Goal: Task Accomplishment & Management: Manage account settings

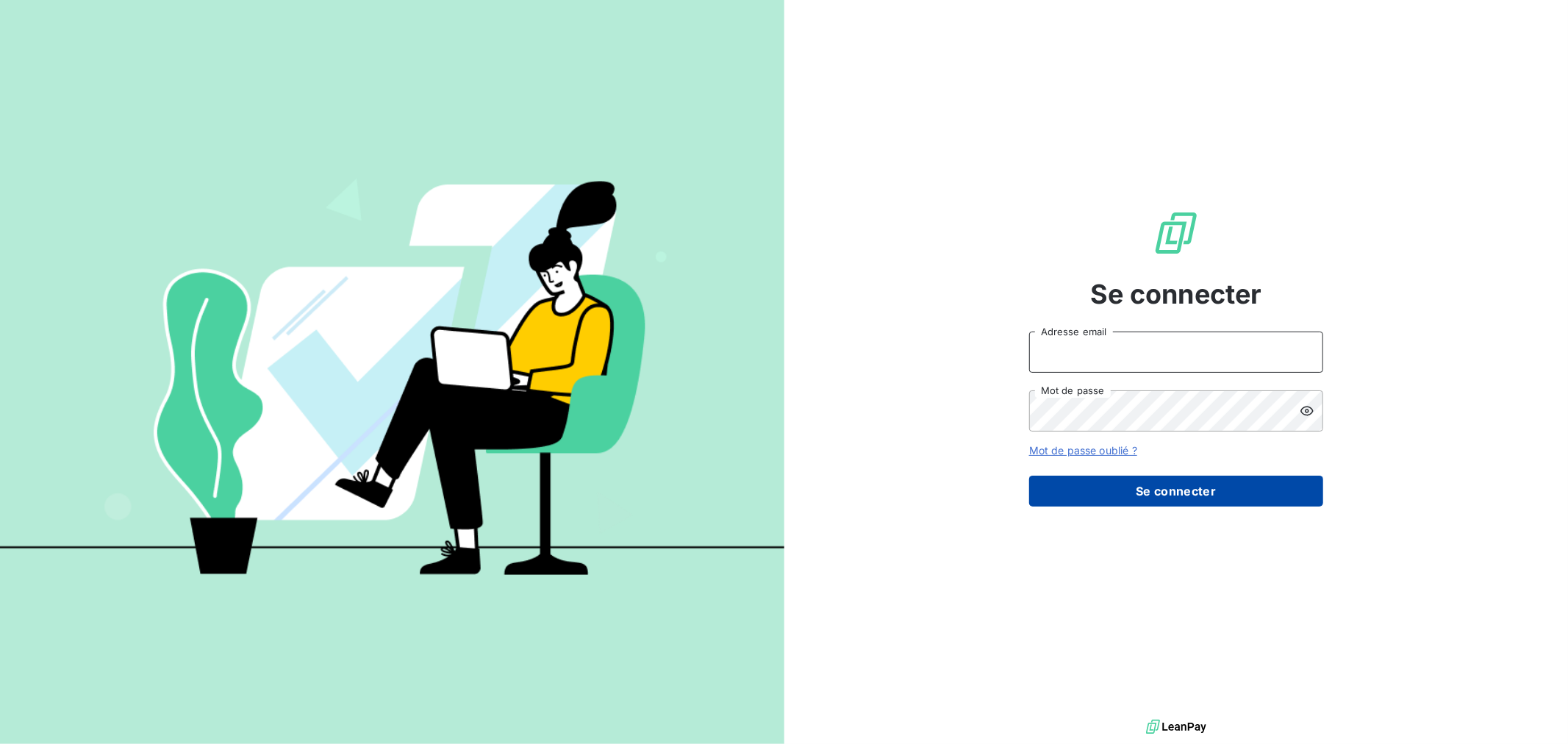
type input "[EMAIL_ADDRESS][DOMAIN_NAME]"
click at [1125, 498] on button "Se connecter" at bounding box center [1177, 492] width 294 height 31
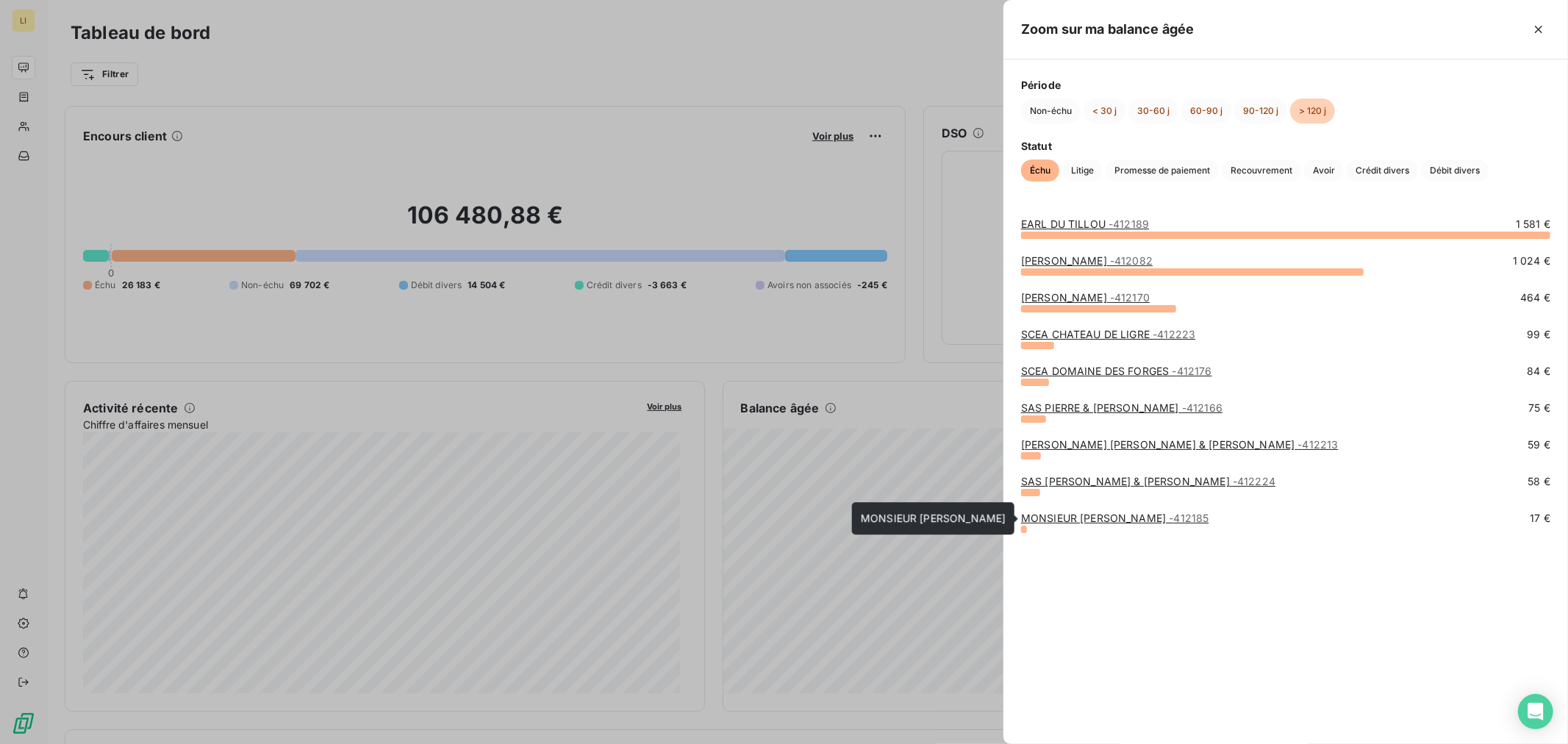
click at [1080, 515] on link "MONSIEUR BERNARD LOYER - 412185" at bounding box center [1115, 517] width 188 height 12
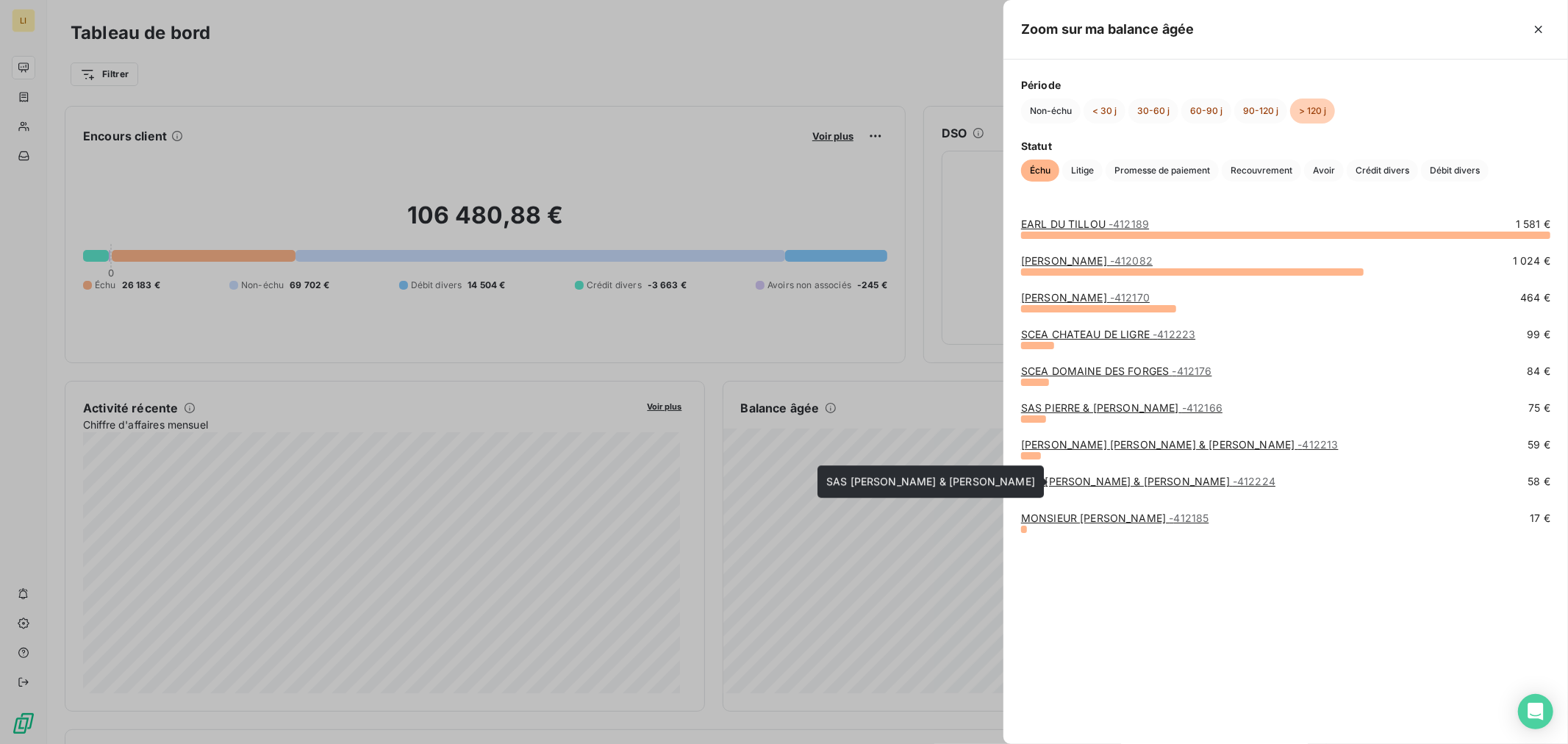
click at [1055, 482] on link "SAS LAMBERT BEATRICE & PASCAL - 412224" at bounding box center [1148, 481] width 254 height 12
click at [1078, 449] on link "EARL SUARD STEPHANE & FRANCIS - 412213" at bounding box center [1180, 444] width 317 height 12
click at [1110, 371] on link "SCEA DOMAINE DES FORGES - 412176" at bounding box center [1117, 370] width 191 height 12
click at [1082, 444] on link "EARL SUARD STEPHANE & FRANCIS - 412213" at bounding box center [1180, 444] width 317 height 12
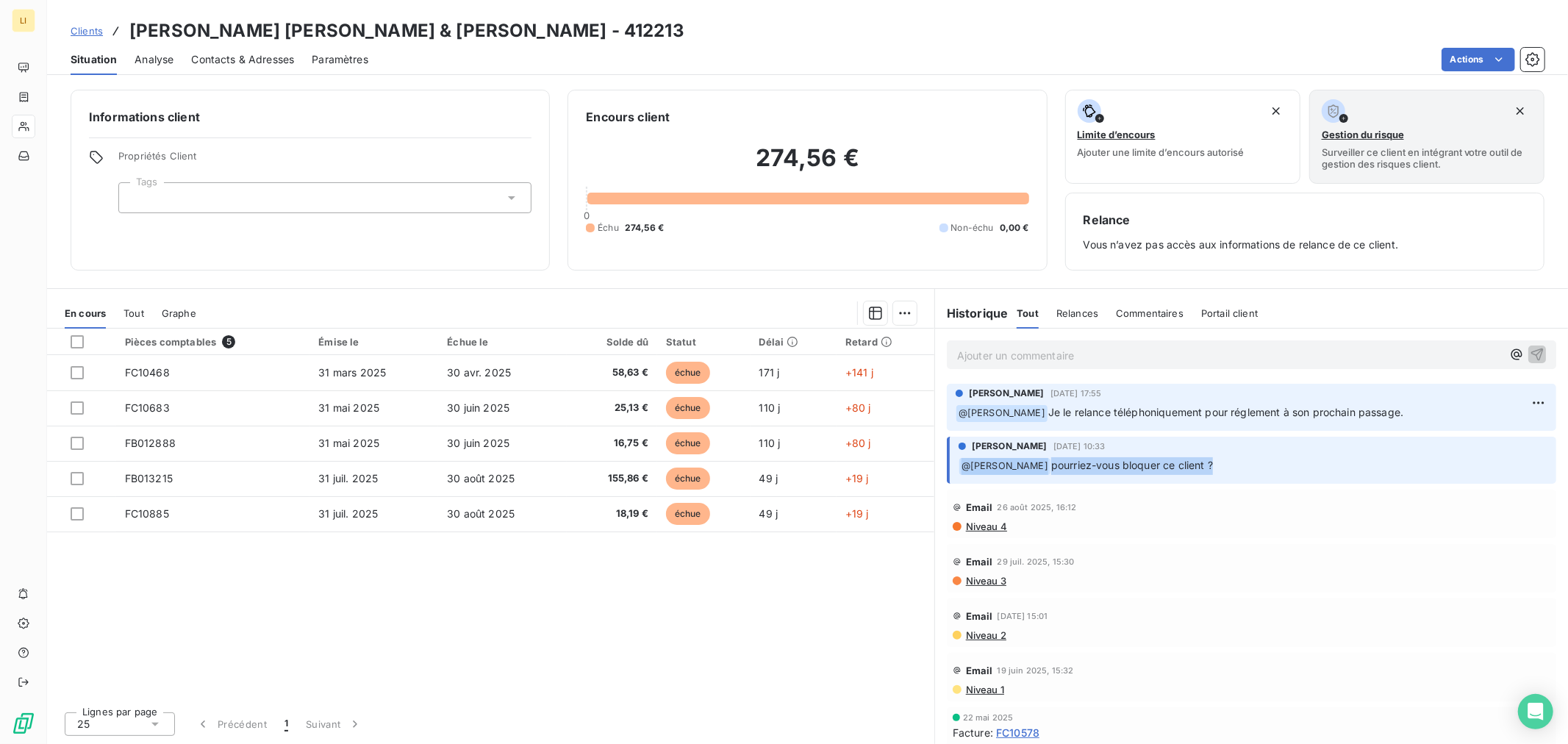
drag, startPoint x: 1209, startPoint y: 462, endPoint x: 944, endPoint y: 472, distance: 265.2
click at [944, 472] on div "VERONICA LAIRE-LORA 10 sept. 2025, 10:33 ﻿ @ Florent Doublier pourriez-vous blo…" at bounding box center [1252, 460] width 633 height 53
click at [826, 627] on div "Pièces comptables 5 Émise le Échue le Solde dû Statut Délai Retard FC10468 31 m…" at bounding box center [490, 514] width 887 height 371
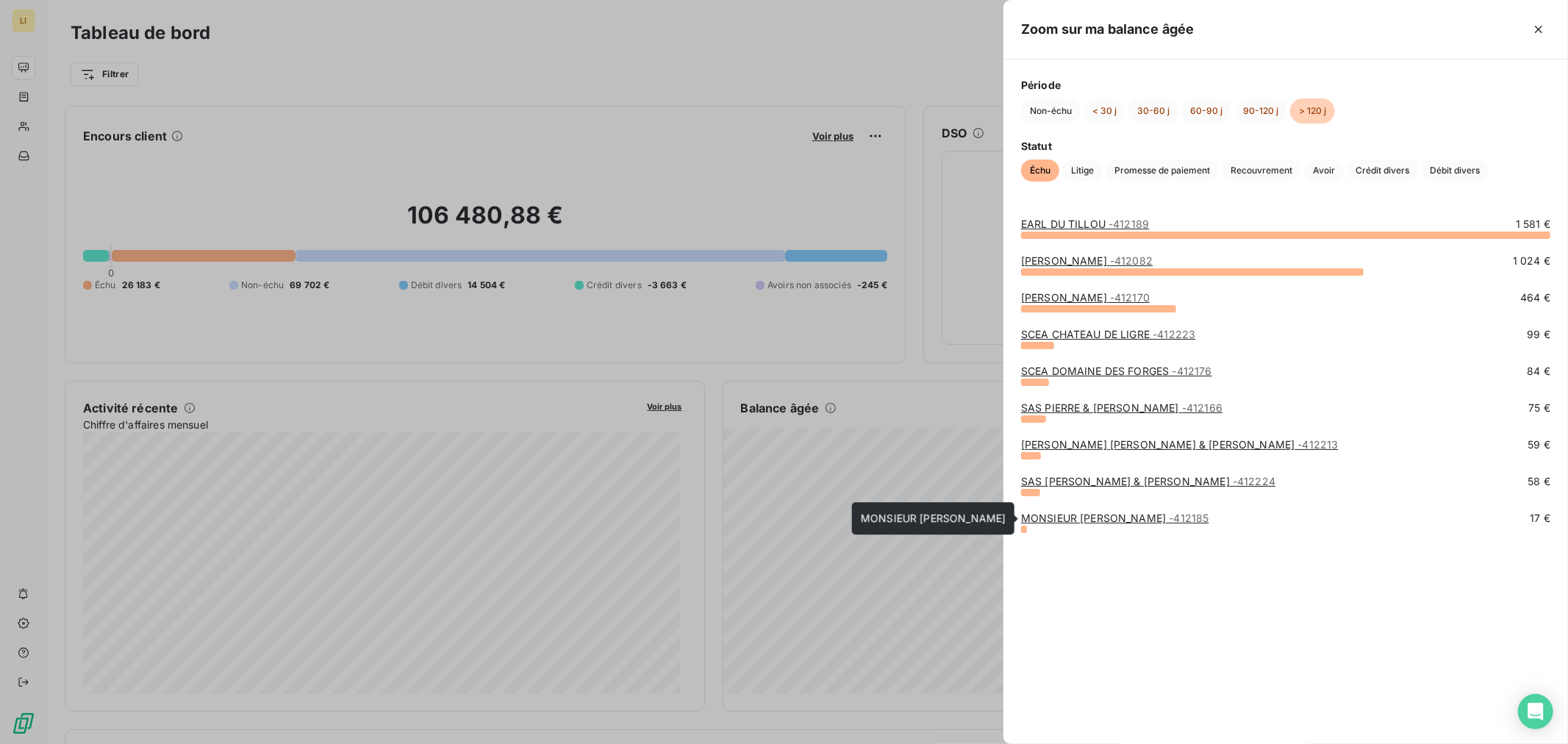
click at [1068, 524] on link "MONSIEUR BERNARD LOYER - 412185" at bounding box center [1115, 517] width 188 height 12
click at [1067, 406] on link "SAS PIERRE & BERTRAND COULY - 412166" at bounding box center [1122, 407] width 202 height 12
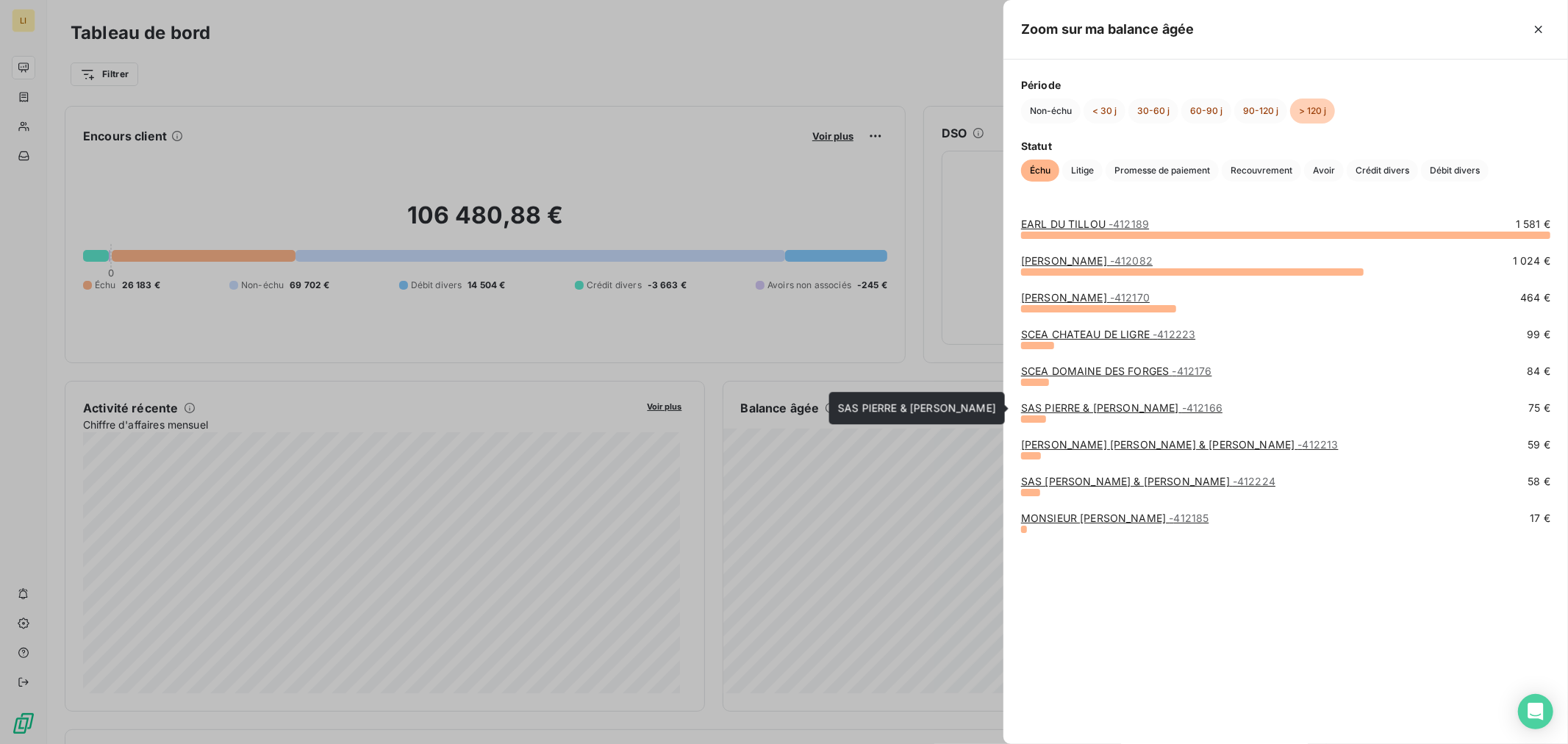
click at [1042, 405] on link "SAS PIERRE & BERTRAND COULY - 412166" at bounding box center [1122, 407] width 202 height 12
click at [1056, 371] on link "SCEA DOMAINE DES FORGES - 412176" at bounding box center [1117, 370] width 191 height 12
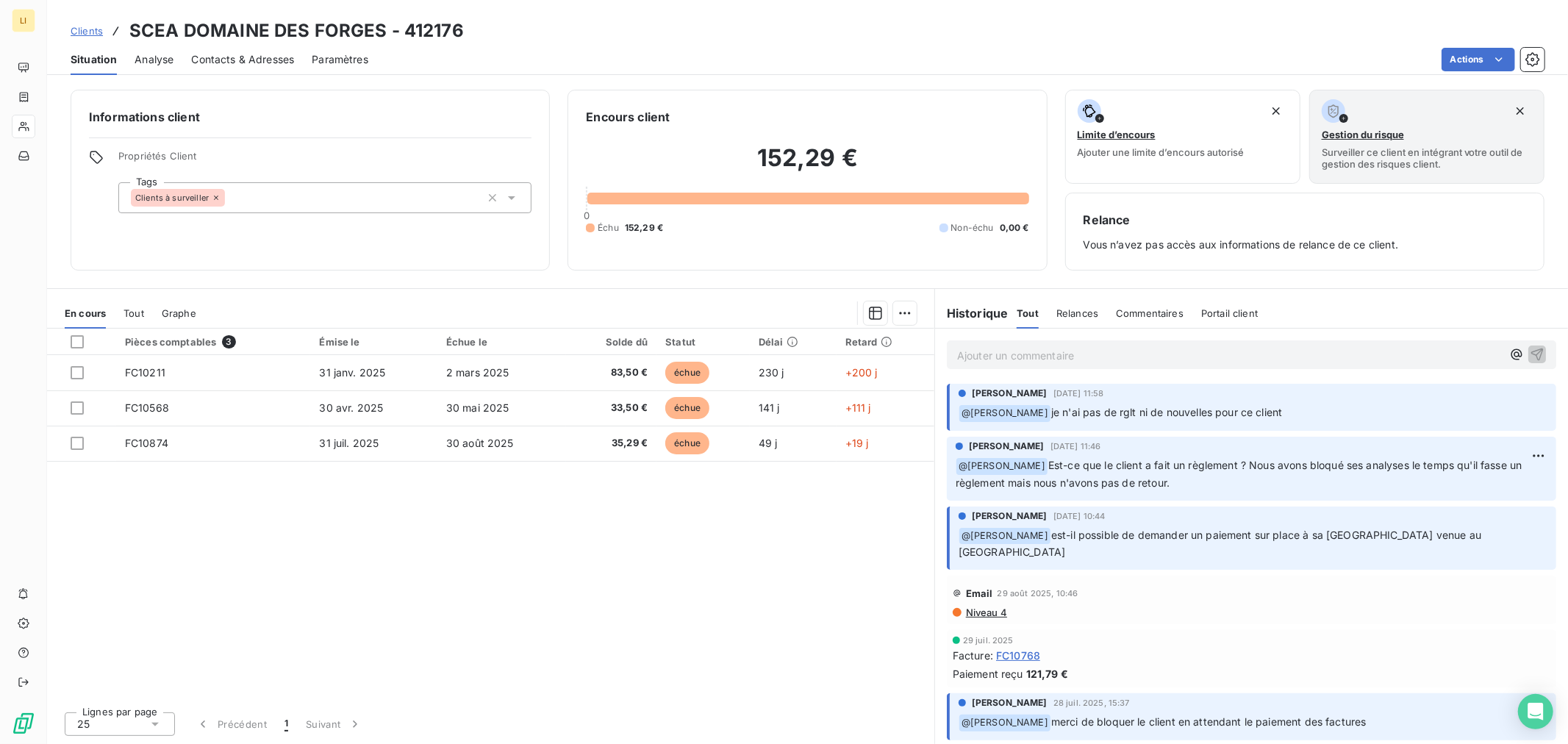
click at [828, 591] on div "Pièces comptables 3 Émise le Échue le Solde dû Statut Délai Retard FC10211 31 j…" at bounding box center [490, 514] width 887 height 371
click at [616, 627] on div "Pièces comptables 3 Émise le Échue le Solde dû Statut Délai Retard FC10211 31 j…" at bounding box center [490, 514] width 887 height 371
click at [818, 600] on div "Pièces comptables 3 Émise le Échue le Solde dû Statut Délai Retard FC10211 31 j…" at bounding box center [490, 514] width 887 height 371
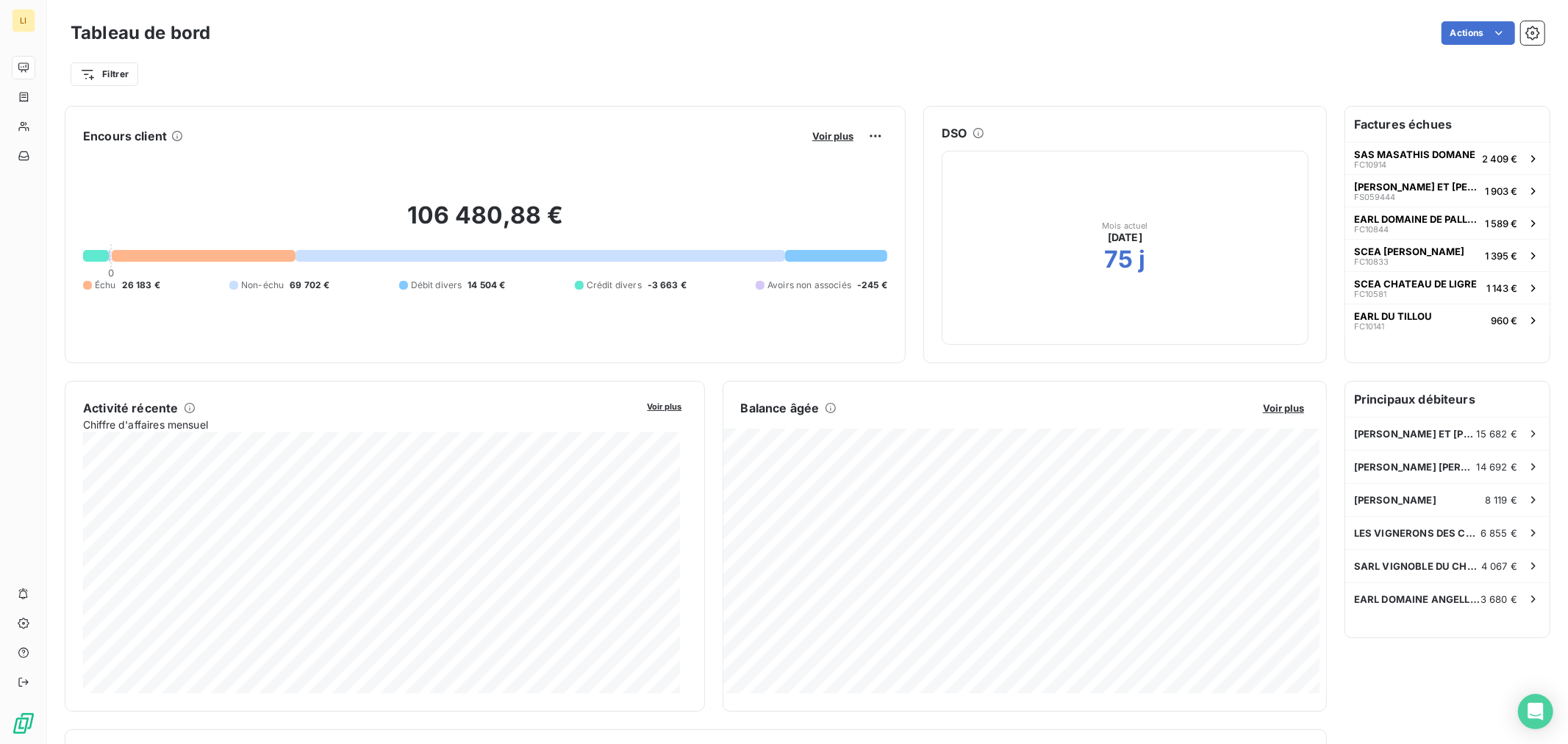
click at [109, 254] on div at bounding box center [110, 255] width 2 height 11
click at [90, 255] on div at bounding box center [96, 255] width 26 height 11
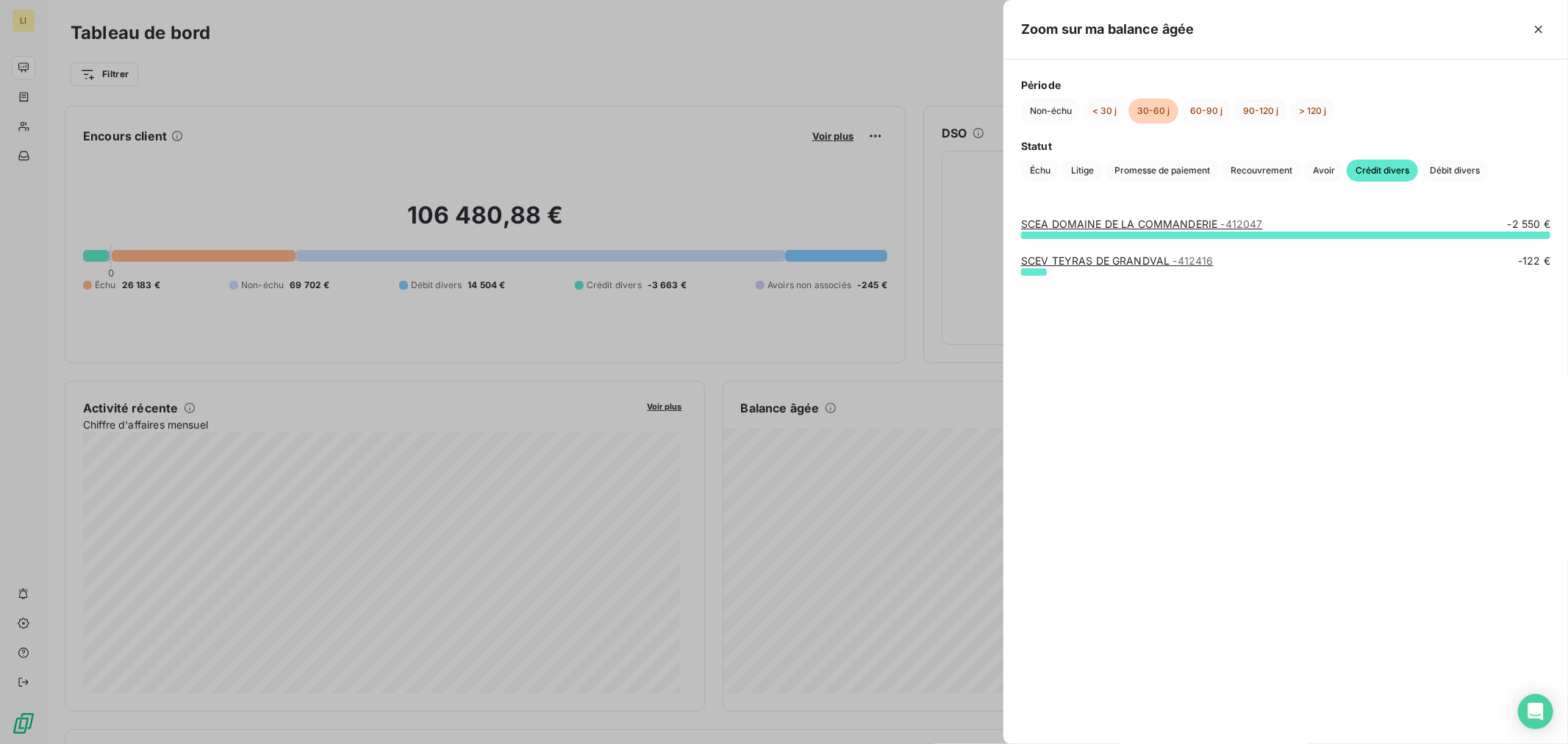
click at [934, 377] on div at bounding box center [784, 372] width 1568 height 744
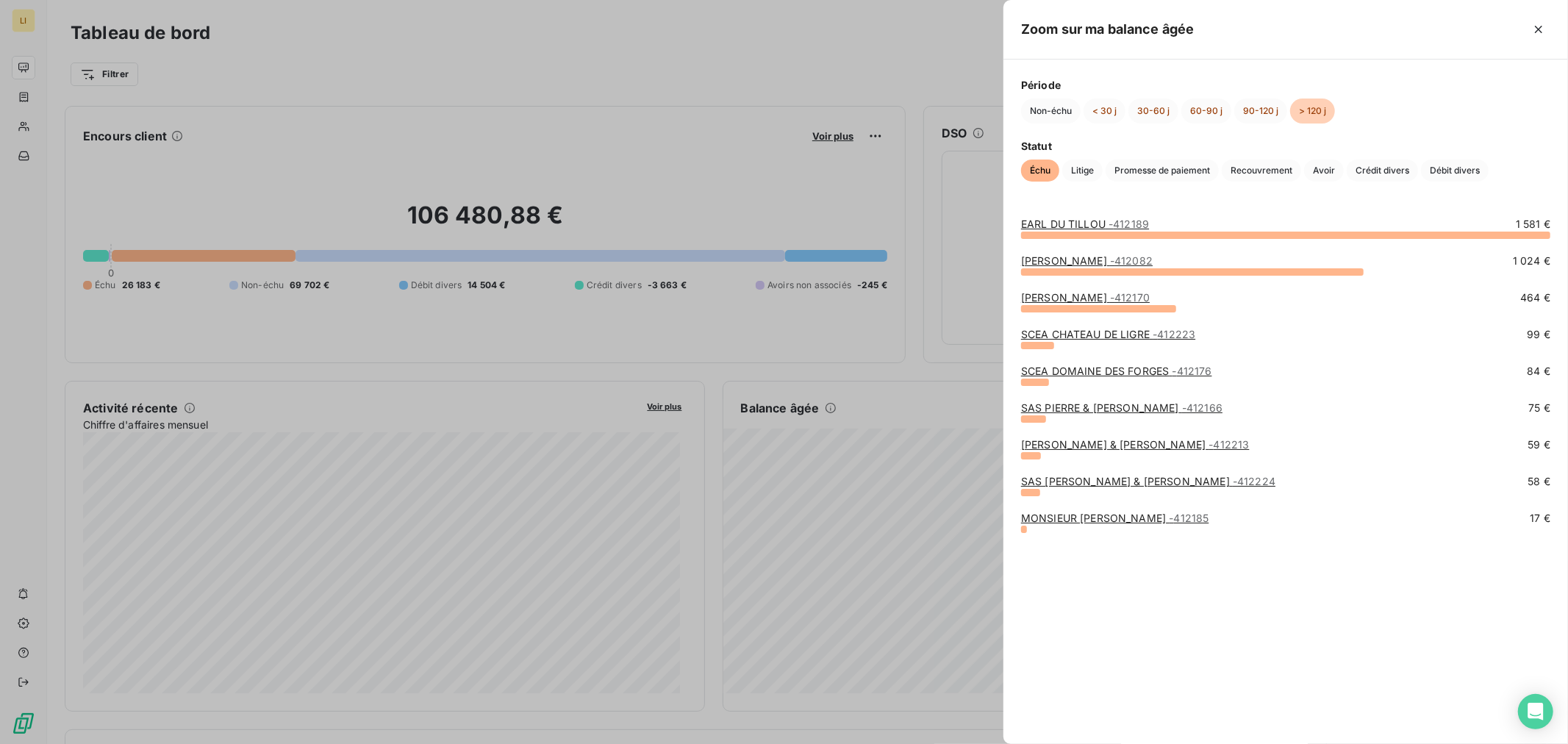
click at [913, 398] on div at bounding box center [784, 372] width 1568 height 744
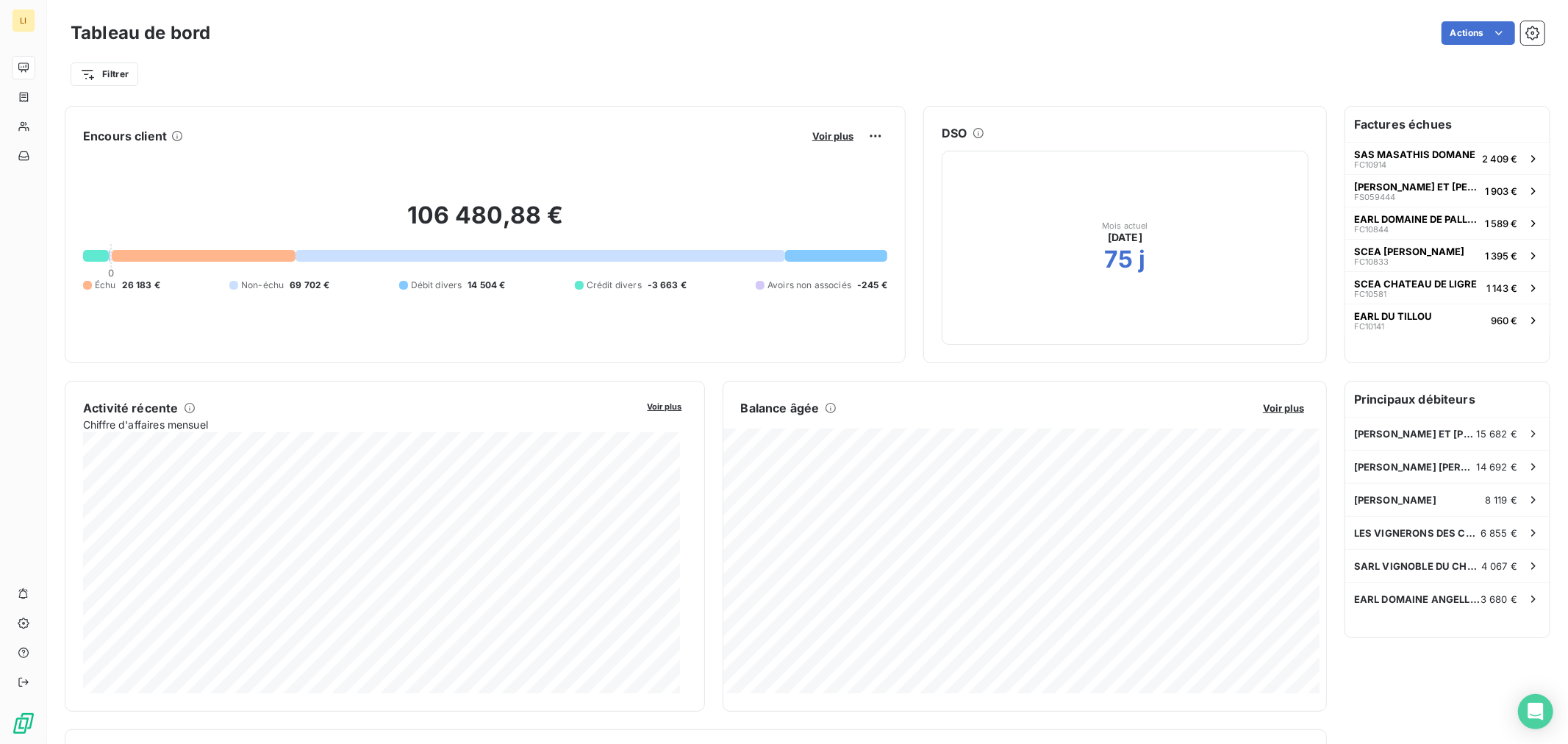
click at [797, 253] on div at bounding box center [836, 255] width 102 height 11
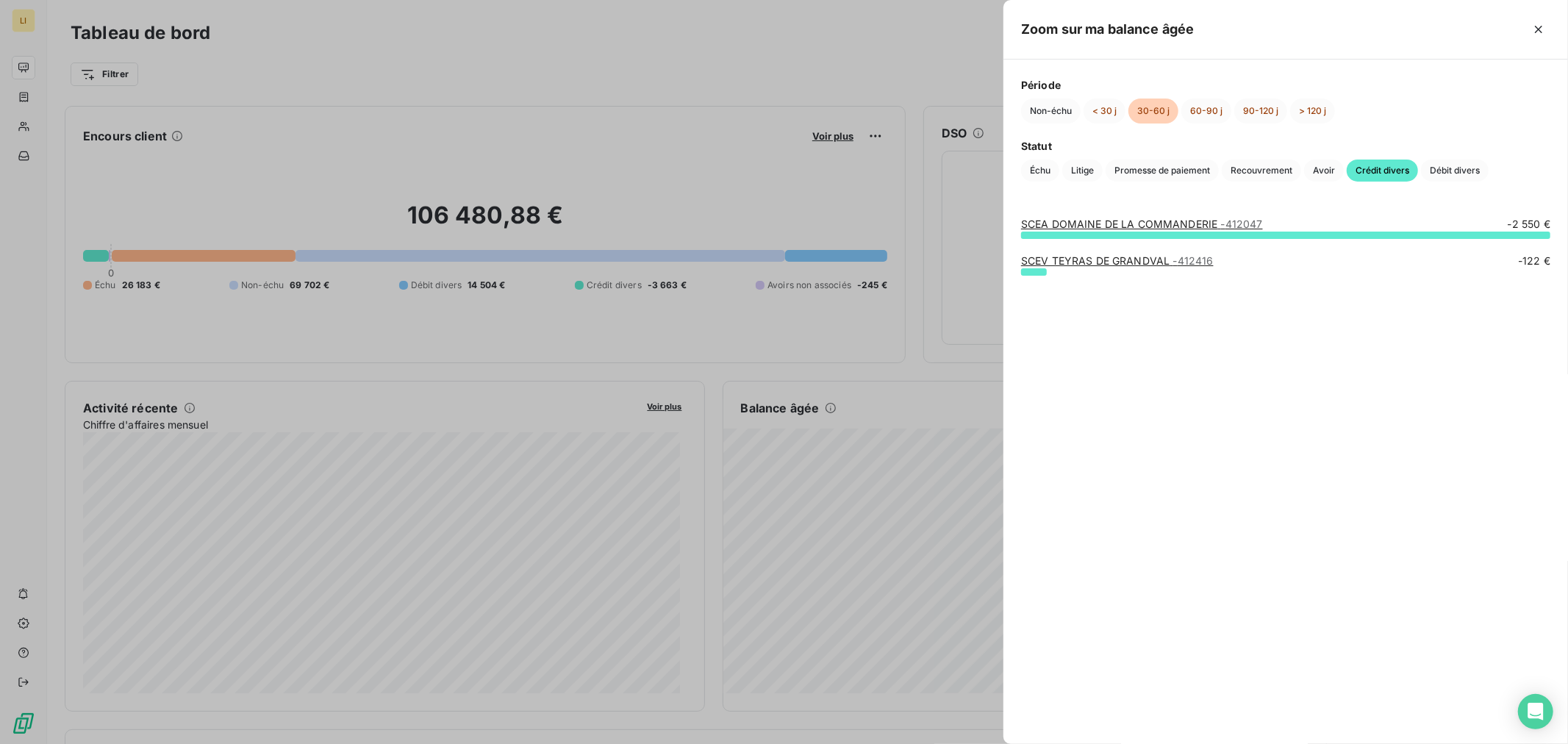
click at [828, 547] on div at bounding box center [784, 372] width 1568 height 744
click at [836, 508] on div at bounding box center [784, 372] width 1568 height 744
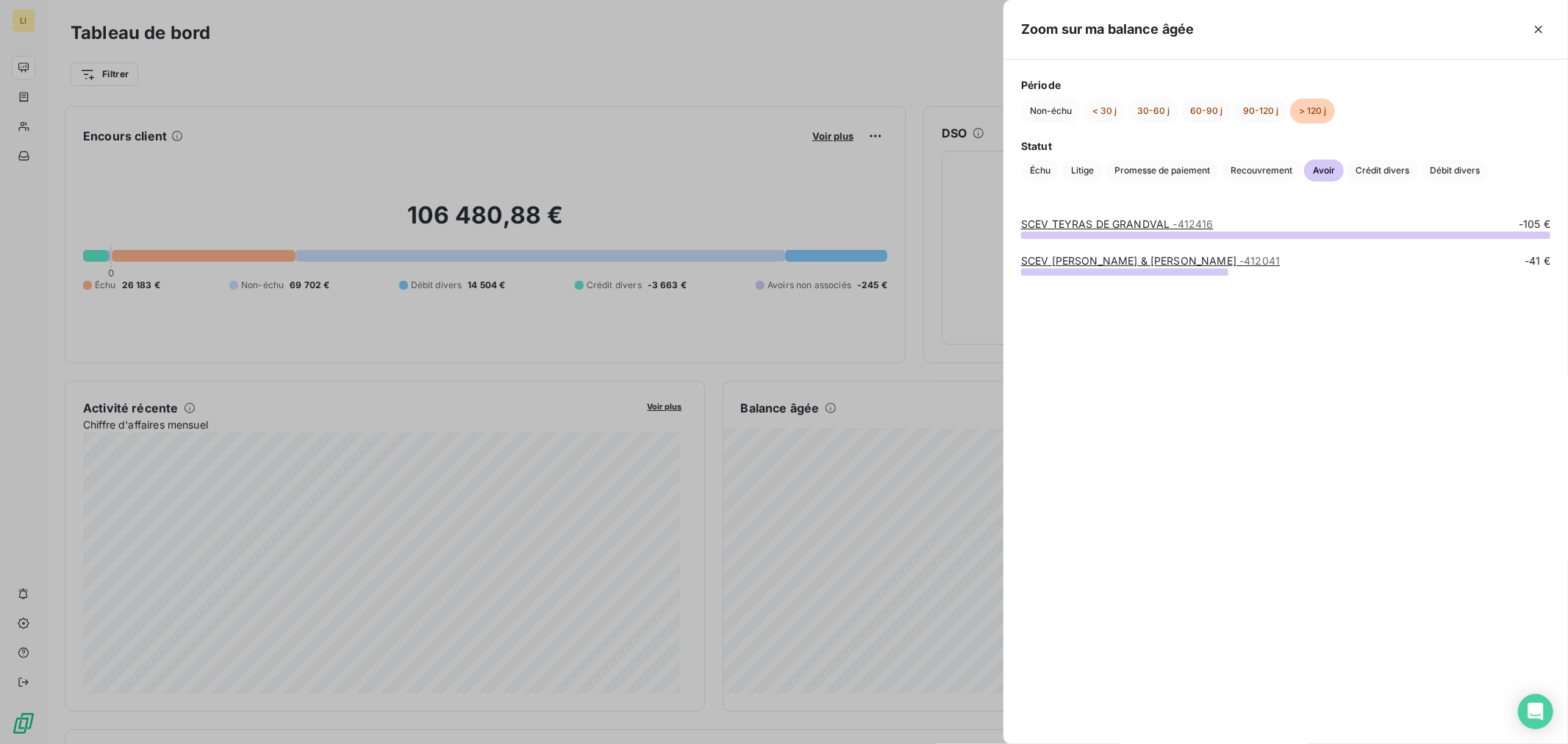
click at [833, 444] on div at bounding box center [784, 372] width 1568 height 744
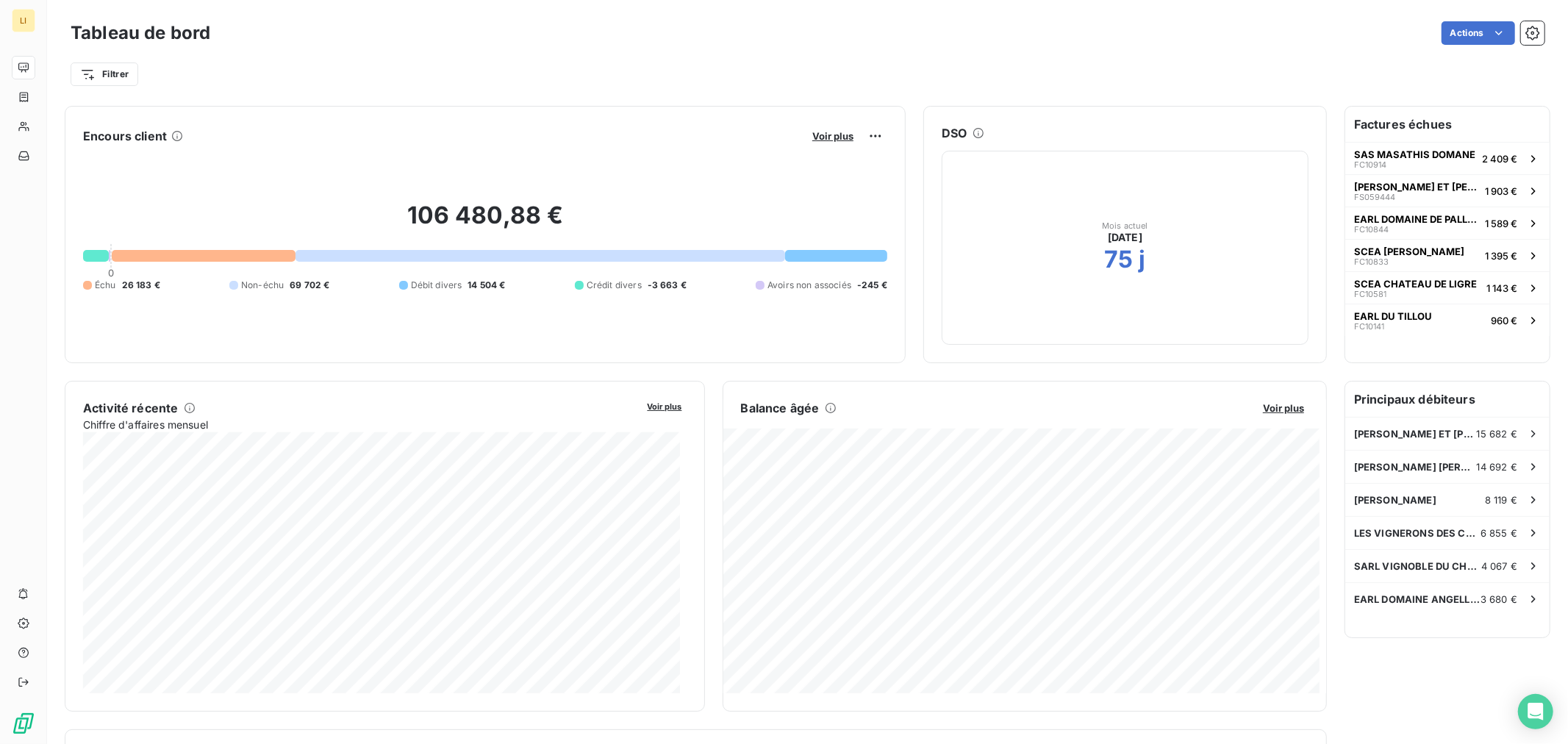
drag, startPoint x: 524, startPoint y: 383, endPoint x: 517, endPoint y: 383, distance: 7.0
